Goal: Transaction & Acquisition: Purchase product/service

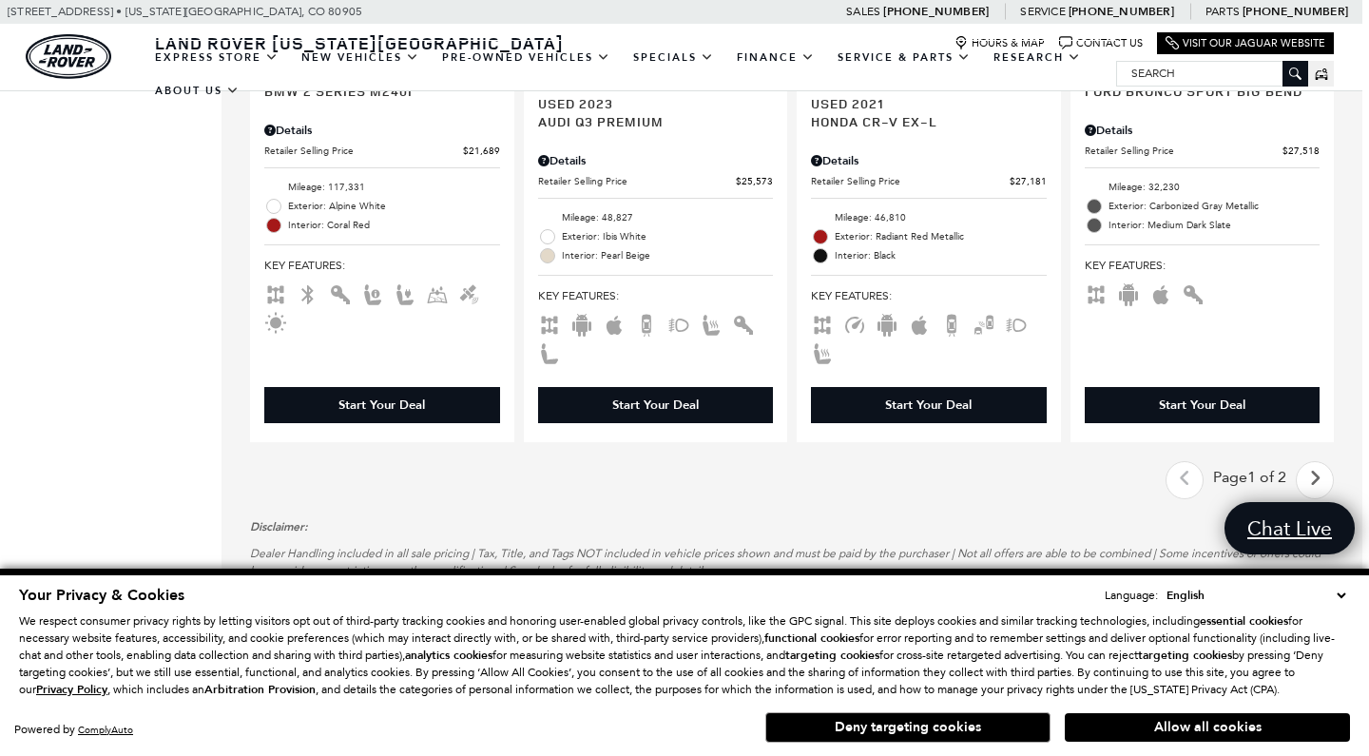
scroll to position [3512, 7]
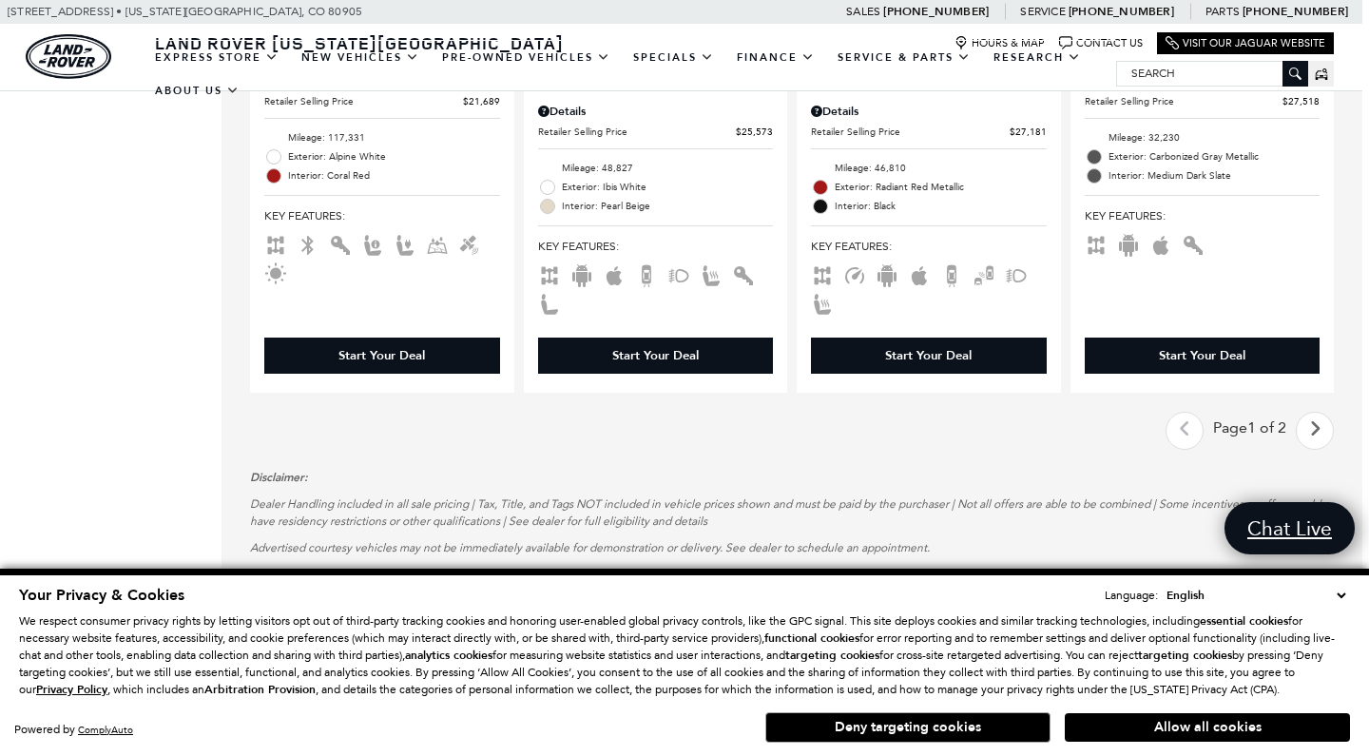
click at [1300, 413] on link "Next" at bounding box center [1314, 429] width 41 height 33
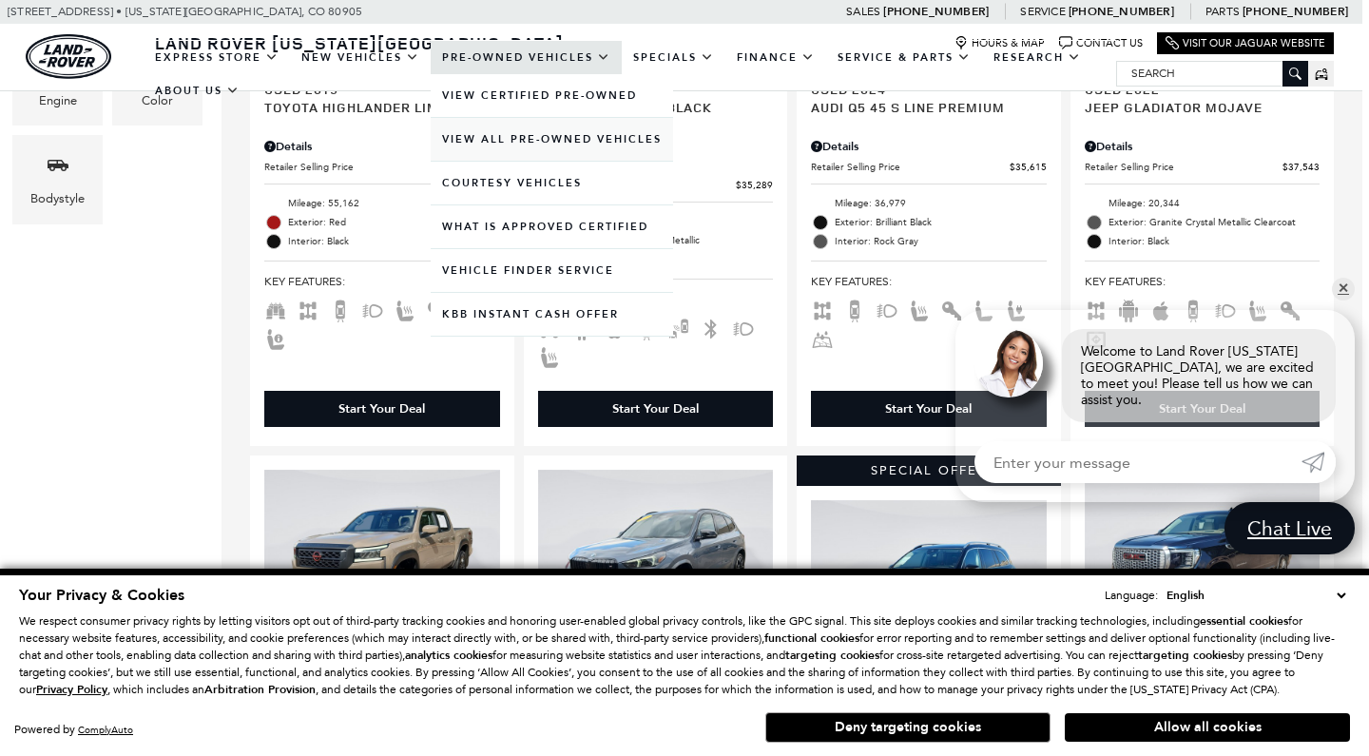
scroll to position [0, 9]
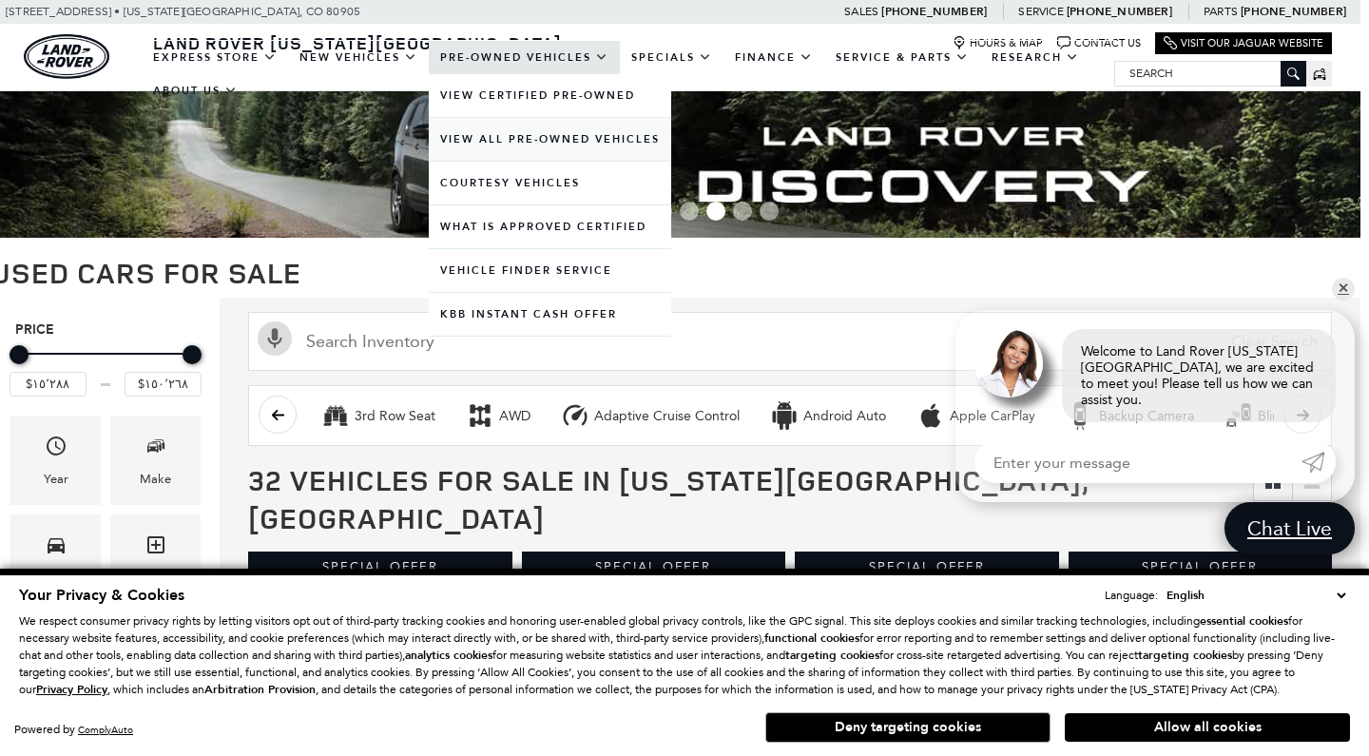
click at [474, 153] on link "View All Pre-Owned Vehicles" at bounding box center [550, 139] width 242 height 43
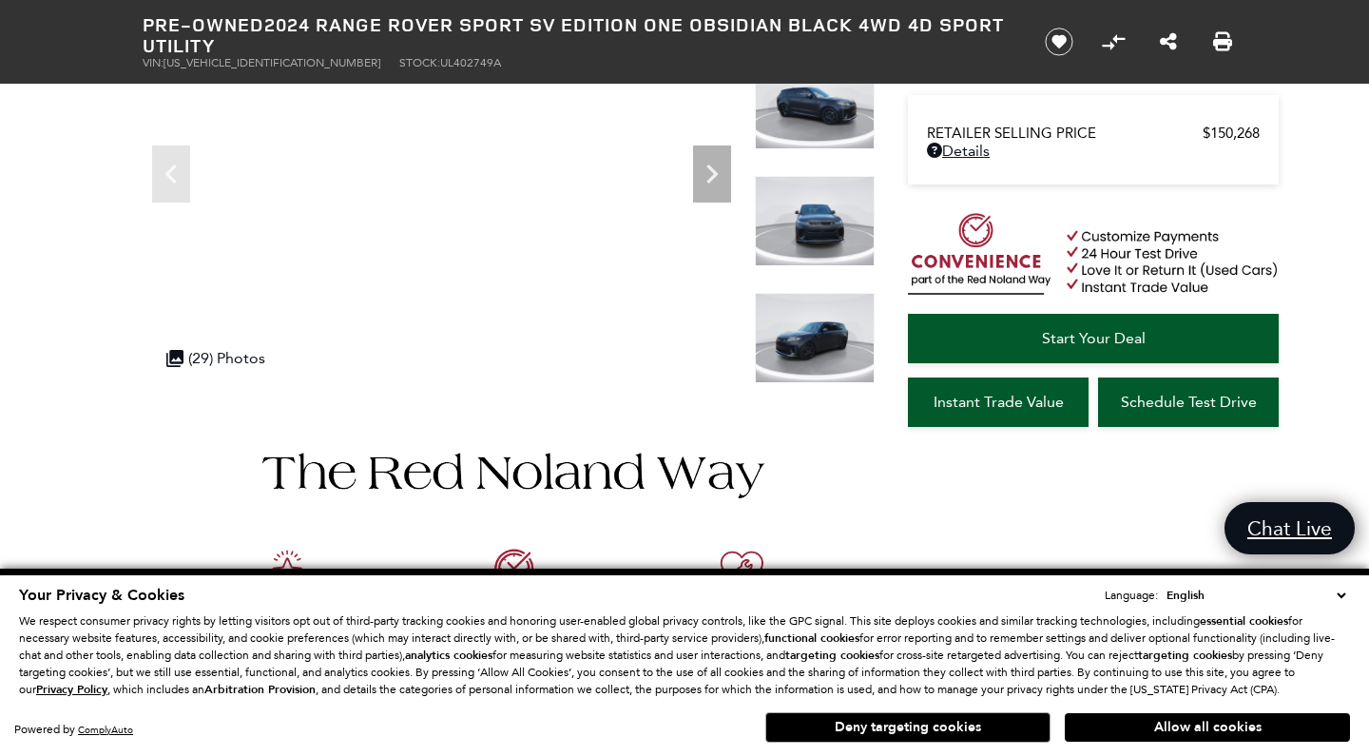
scroll to position [110, 0]
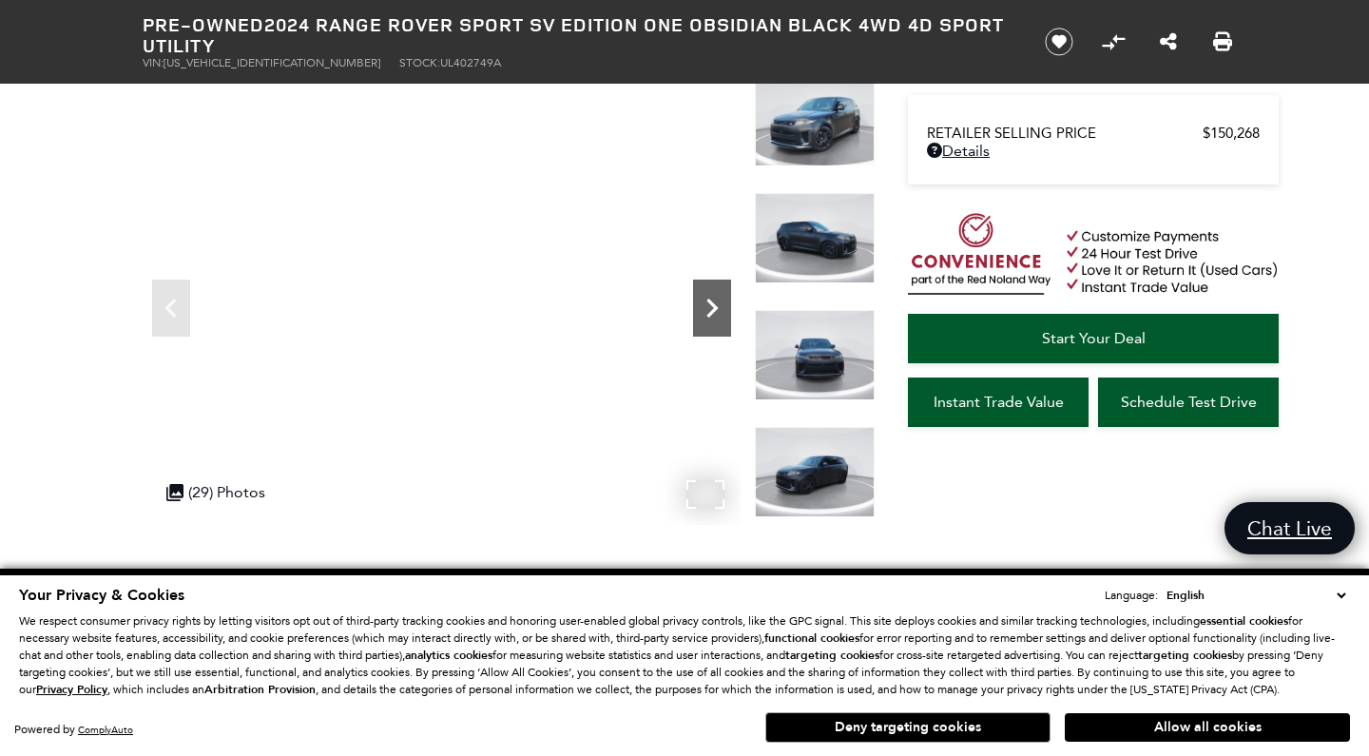
click at [718, 309] on icon "Next" at bounding box center [712, 308] width 38 height 38
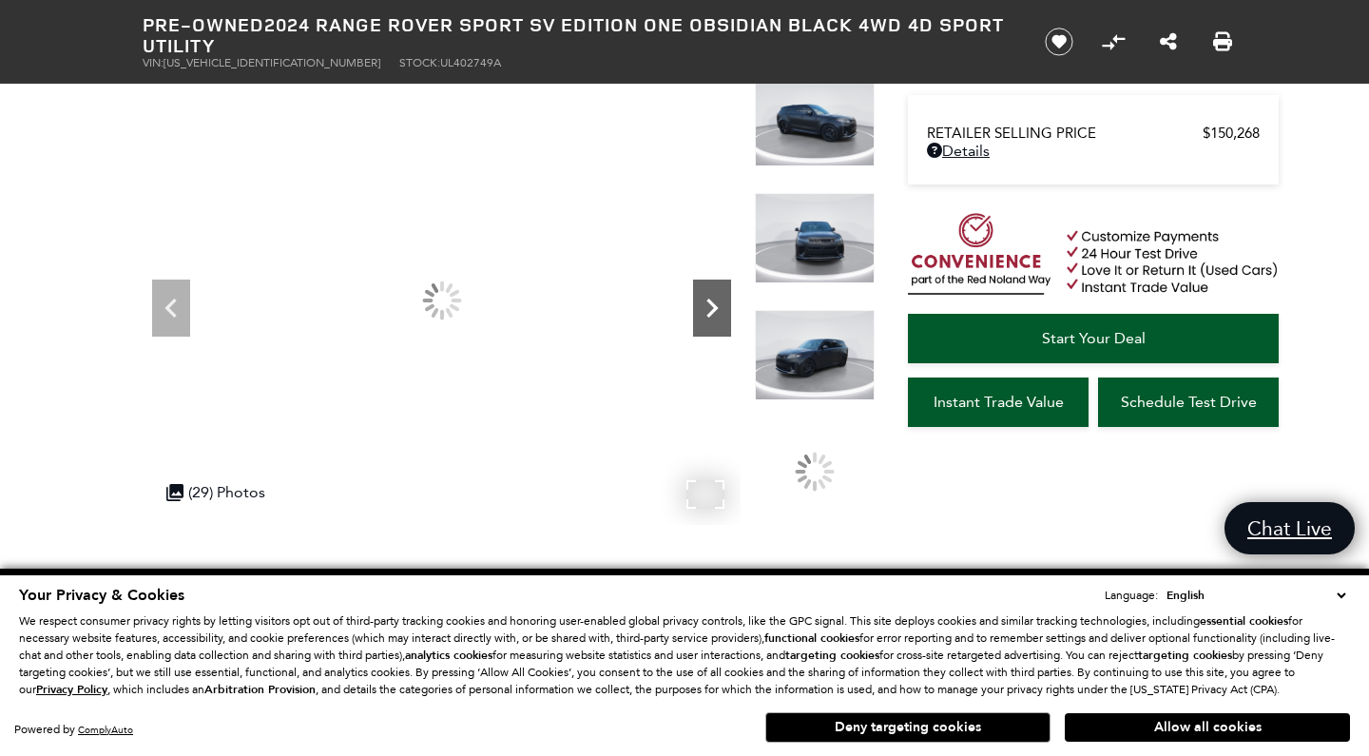
click at [718, 302] on icon "Next" at bounding box center [712, 308] width 38 height 38
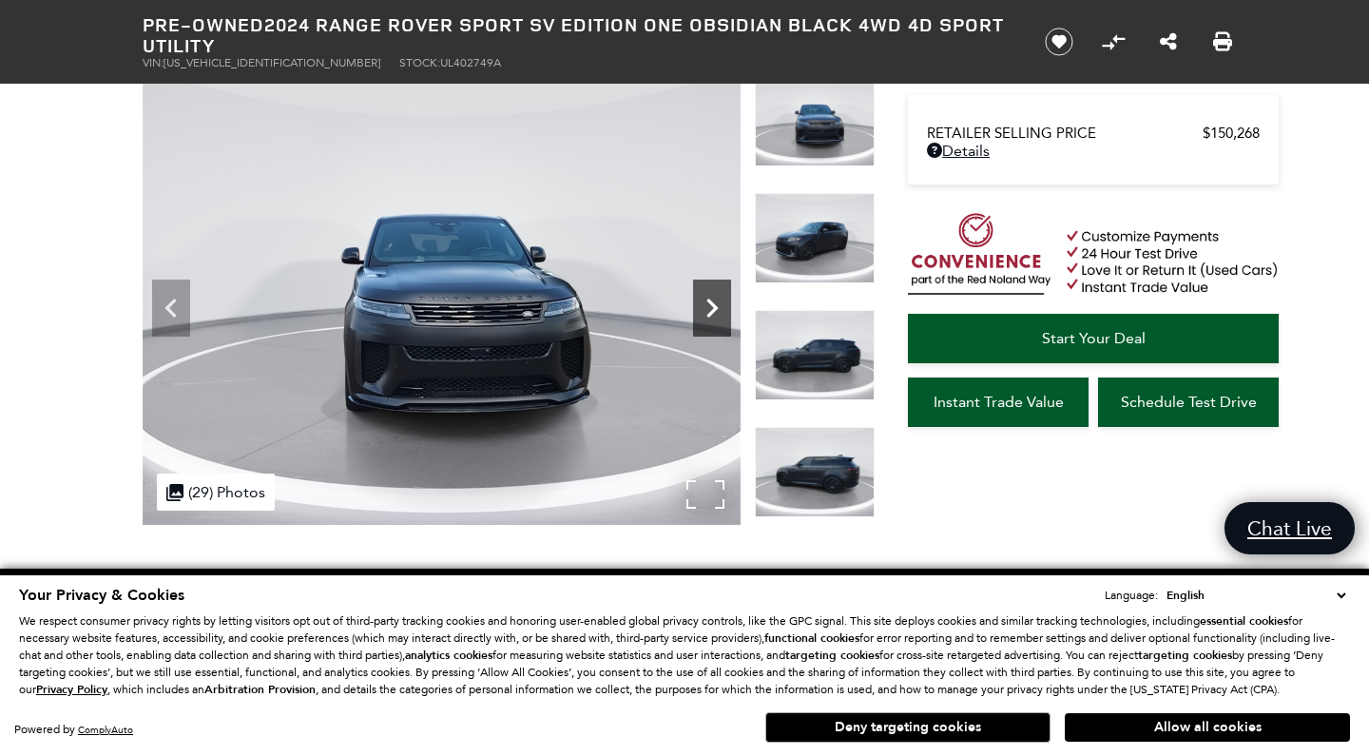
click at [718, 302] on icon "Next" at bounding box center [712, 308] width 38 height 38
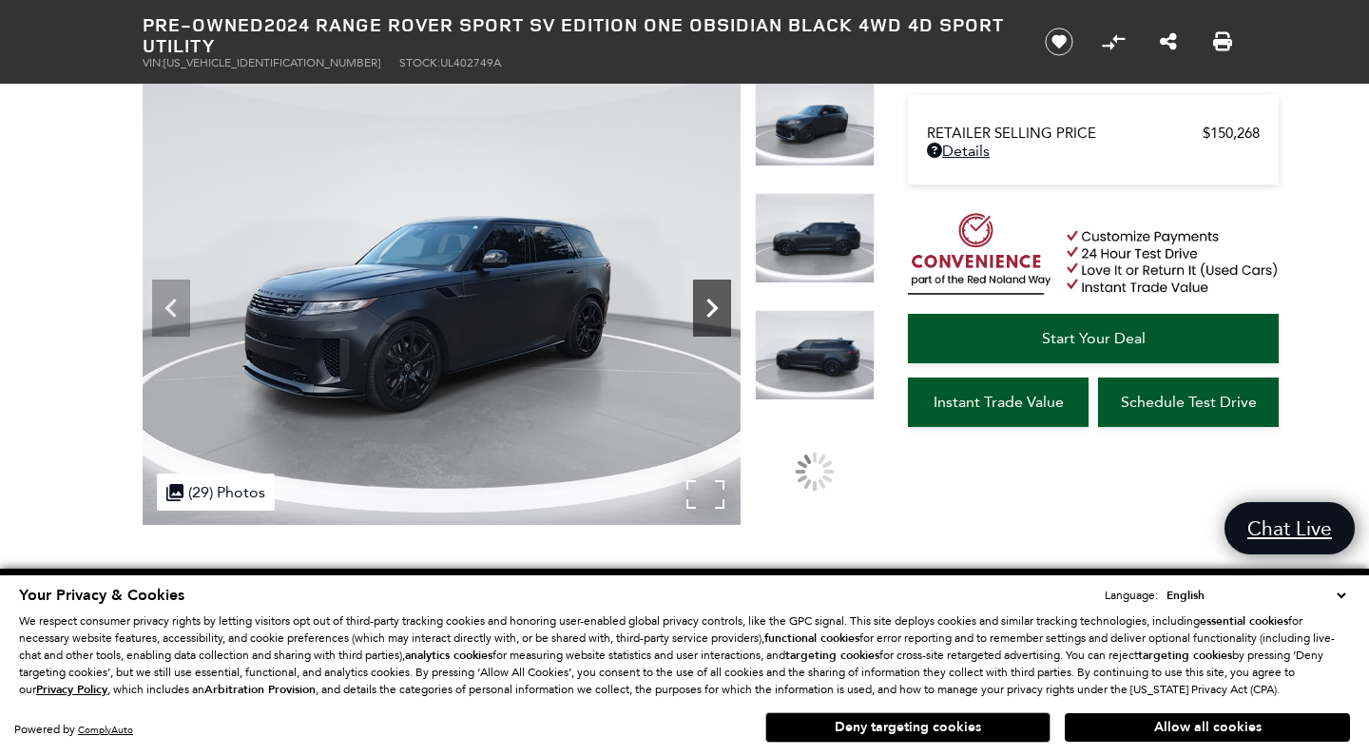
click at [718, 301] on icon "Next" at bounding box center [712, 308] width 38 height 38
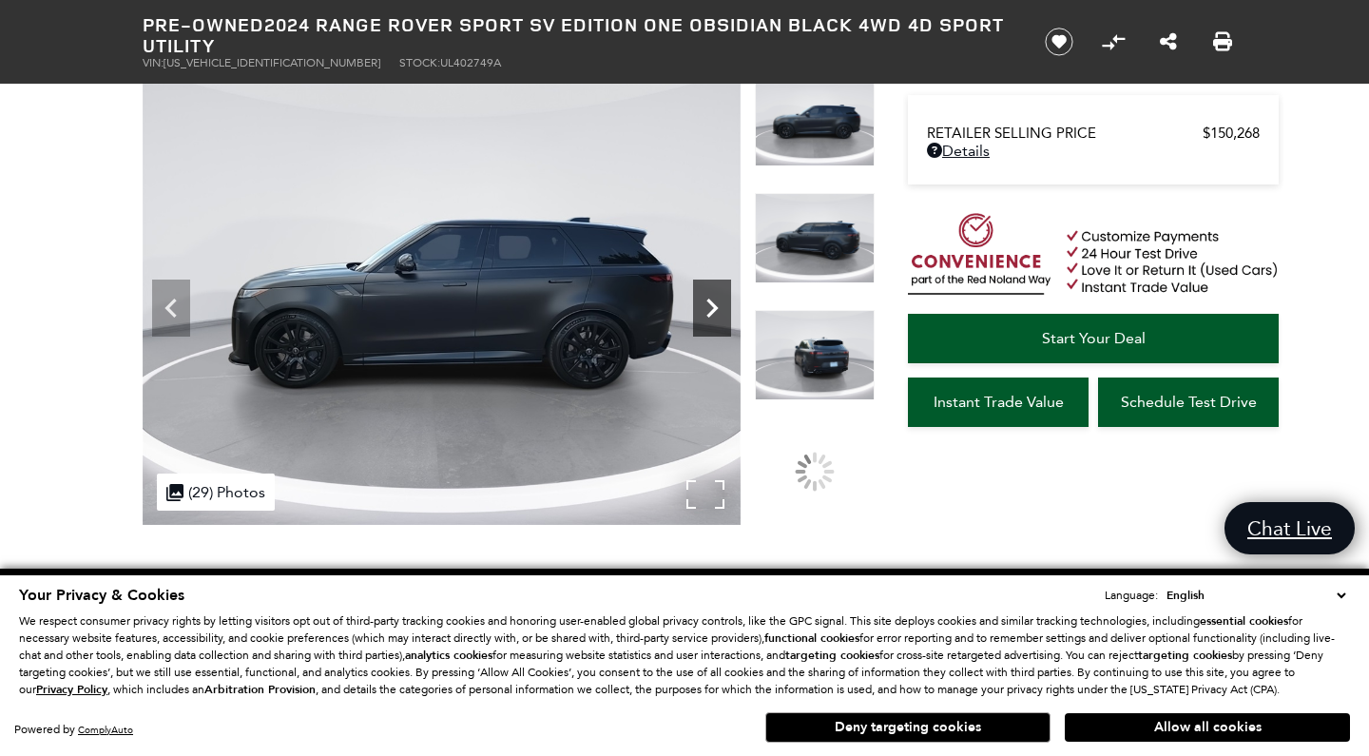
click at [718, 303] on icon "Next" at bounding box center [712, 308] width 38 height 38
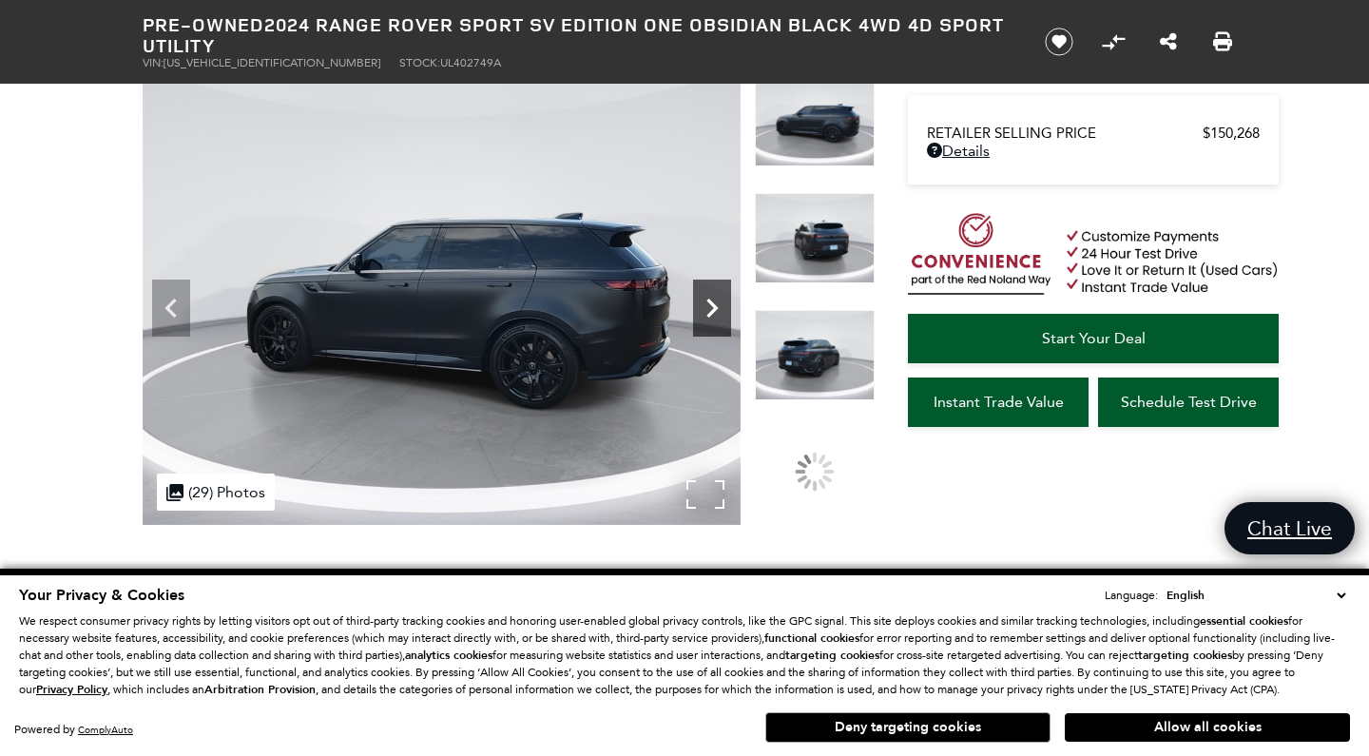
click at [718, 303] on icon "Next" at bounding box center [712, 308] width 38 height 38
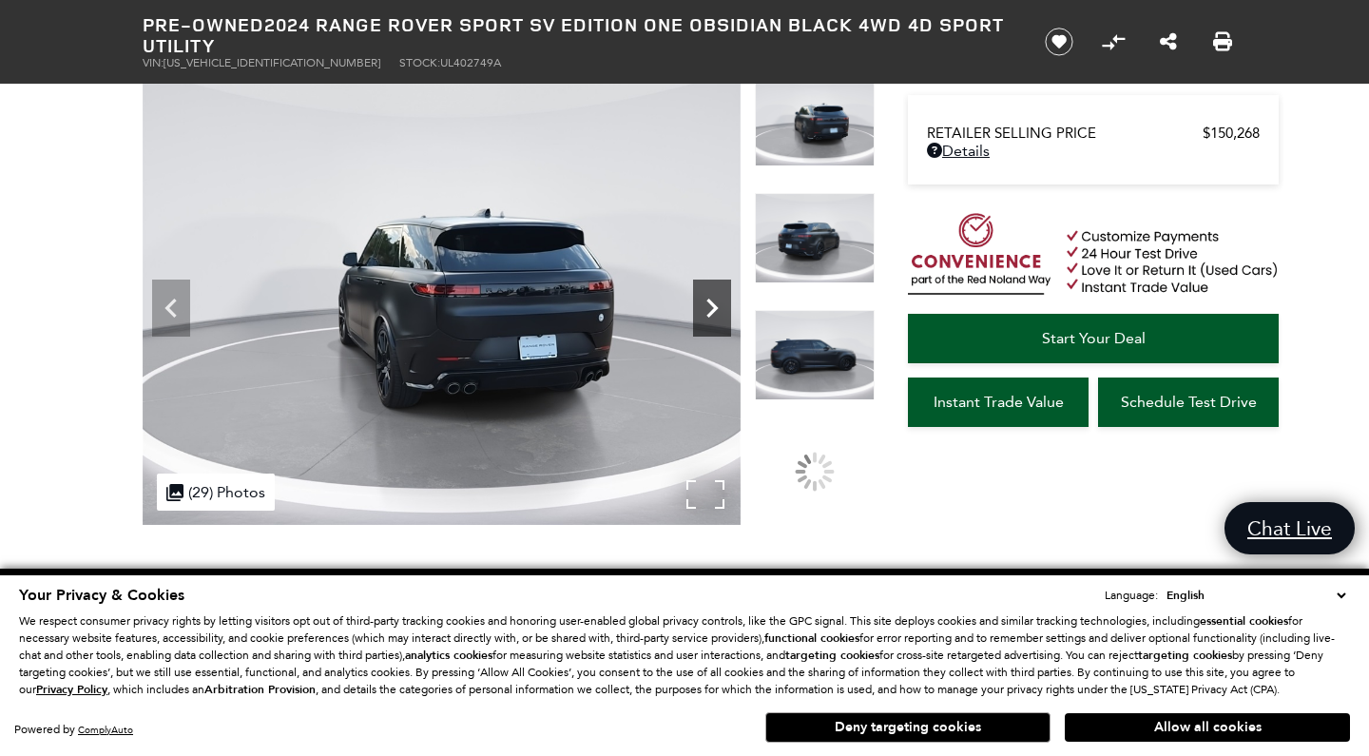
click at [718, 304] on icon "Next" at bounding box center [712, 308] width 38 height 38
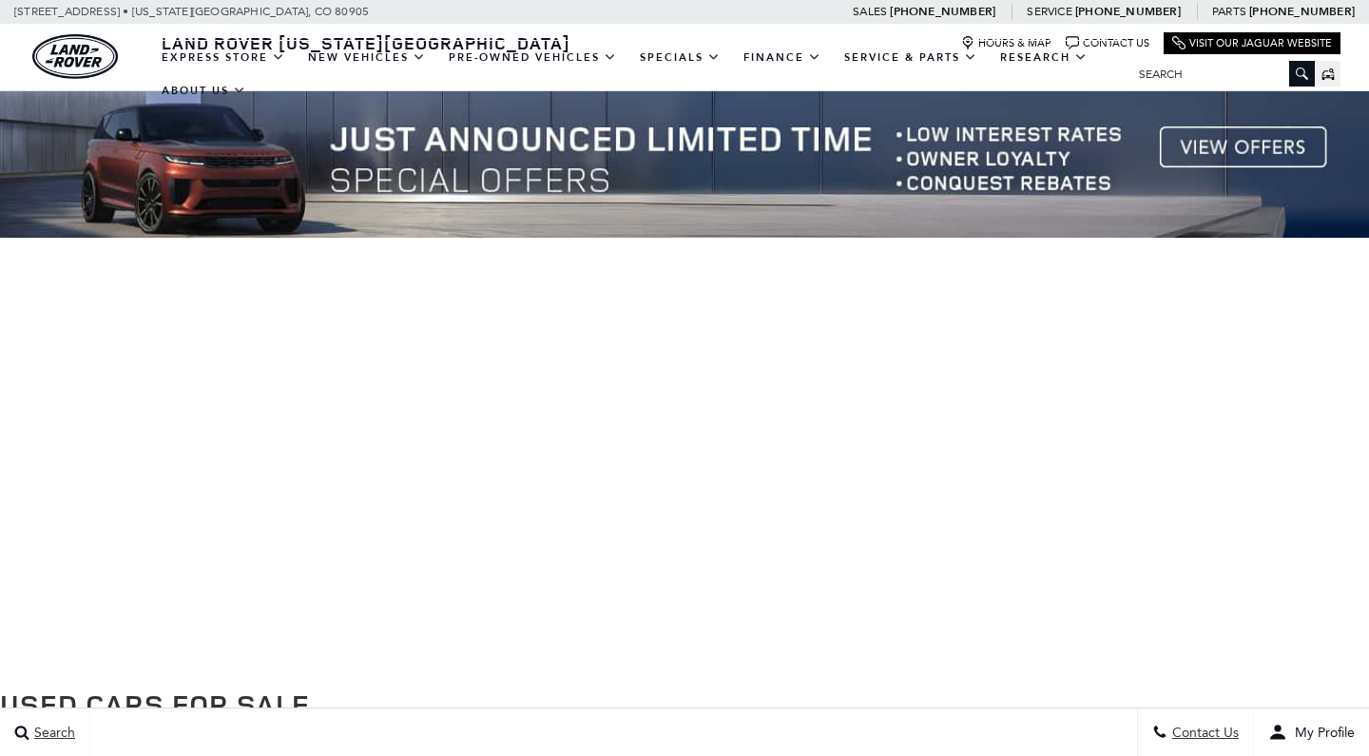
scroll to position [466, 1]
